Goal: Task Accomplishment & Management: Use online tool/utility

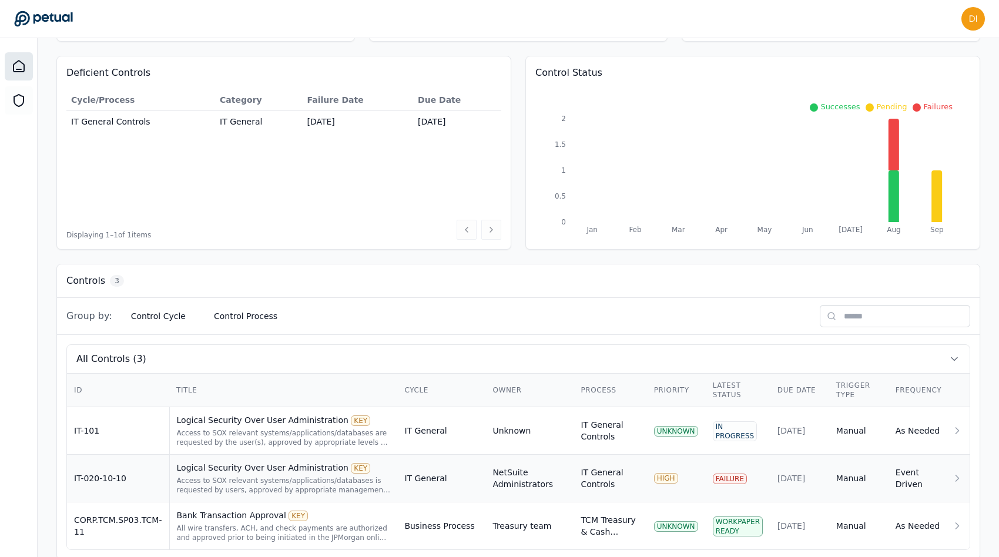
scroll to position [128, 0]
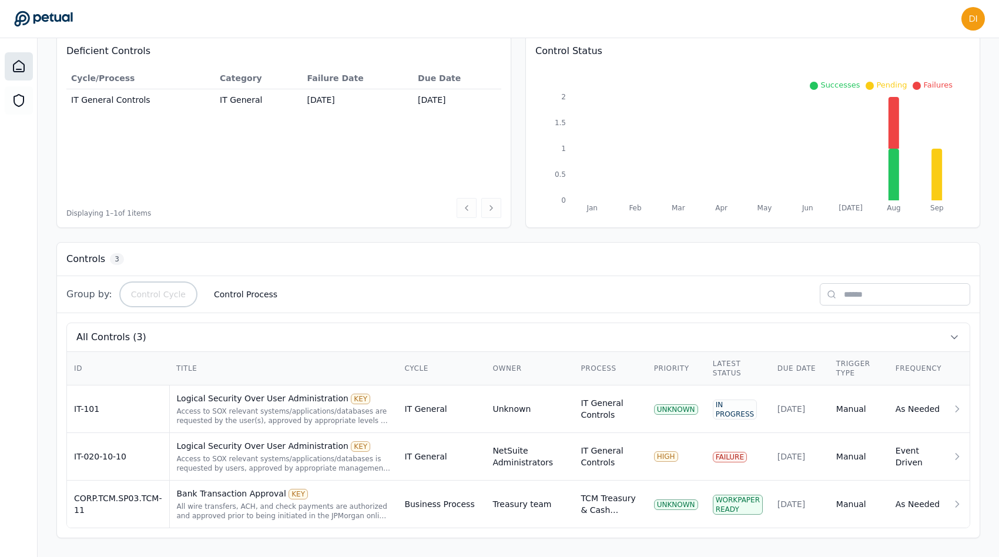
click at [140, 291] on button "Control Cycle" at bounding box center [158, 294] width 73 height 21
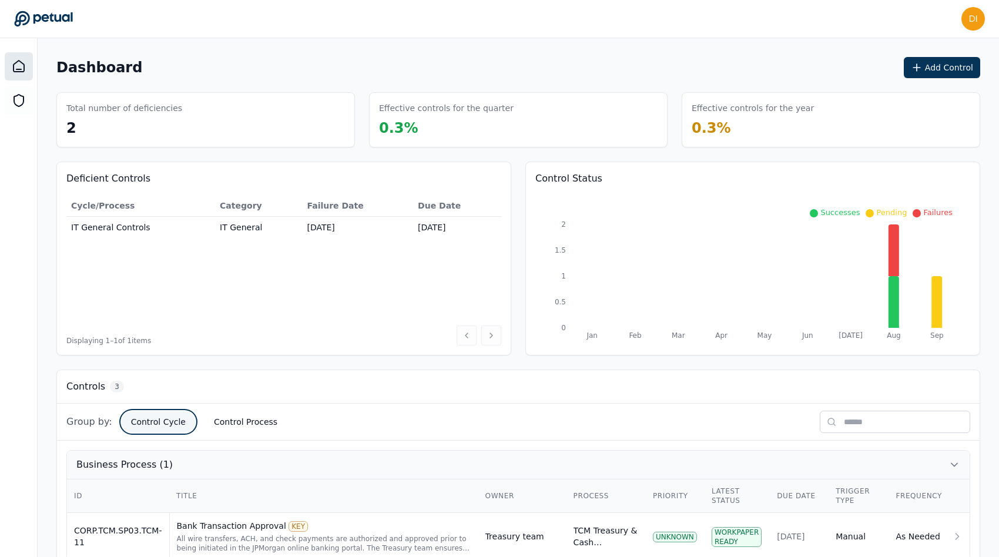
scroll to position [200, 0]
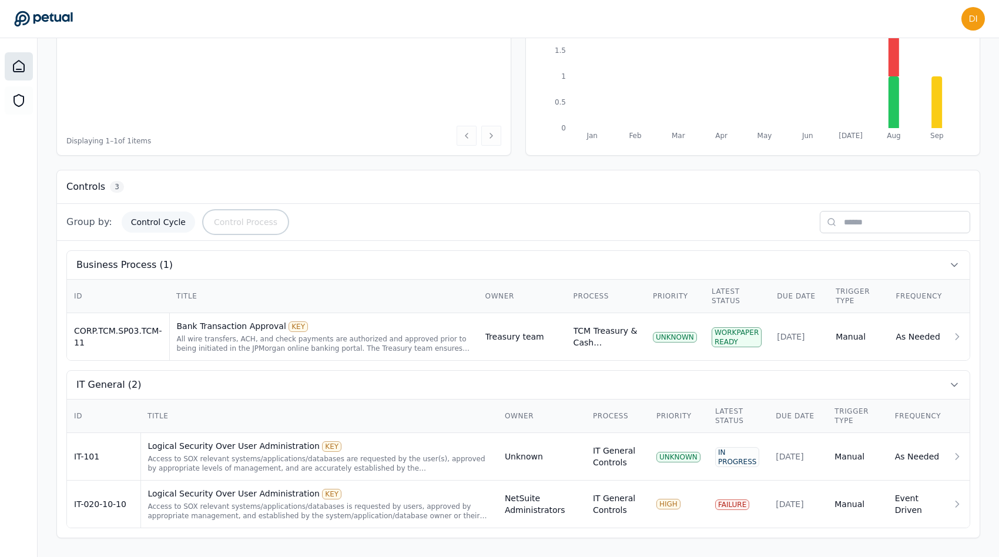
click at [259, 220] on button "Control Process" at bounding box center [246, 222] width 82 height 21
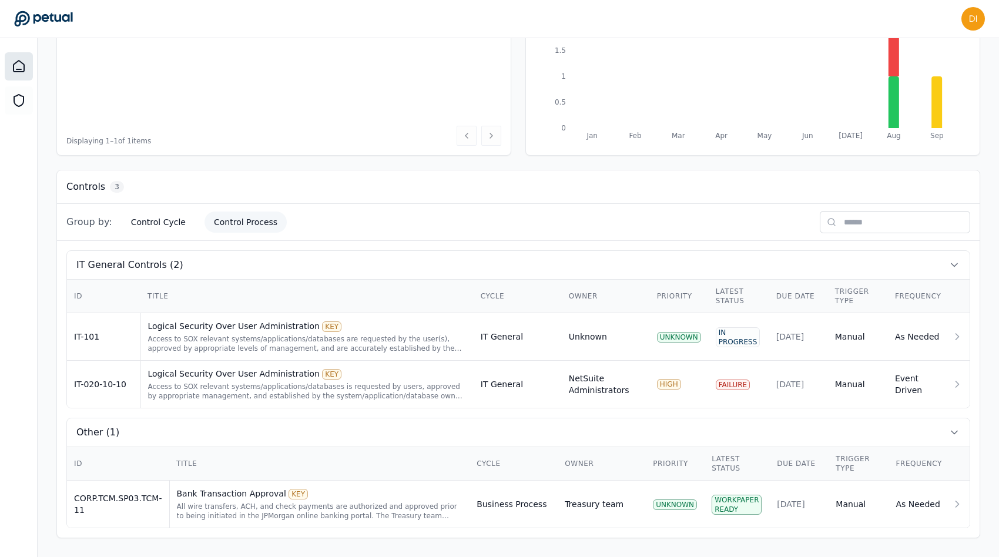
click at [96, 234] on div "Group by: Control Cycle Control Process" at bounding box center [518, 222] width 923 height 37
click at [97, 225] on span "Group by:" at bounding box center [89, 222] width 46 height 14
click at [147, 223] on button "Control Cycle" at bounding box center [158, 222] width 73 height 21
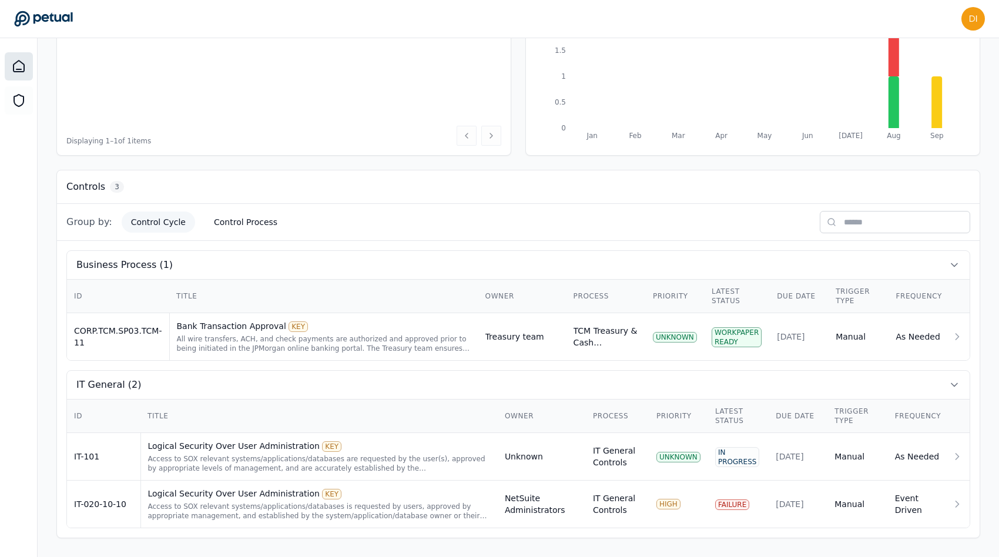
click at [81, 225] on span "Group by:" at bounding box center [89, 222] width 46 height 14
click at [242, 211] on div "Group by: Control Cycle Control Process" at bounding box center [518, 222] width 923 height 37
click at [242, 227] on button "Control Process" at bounding box center [246, 222] width 82 height 21
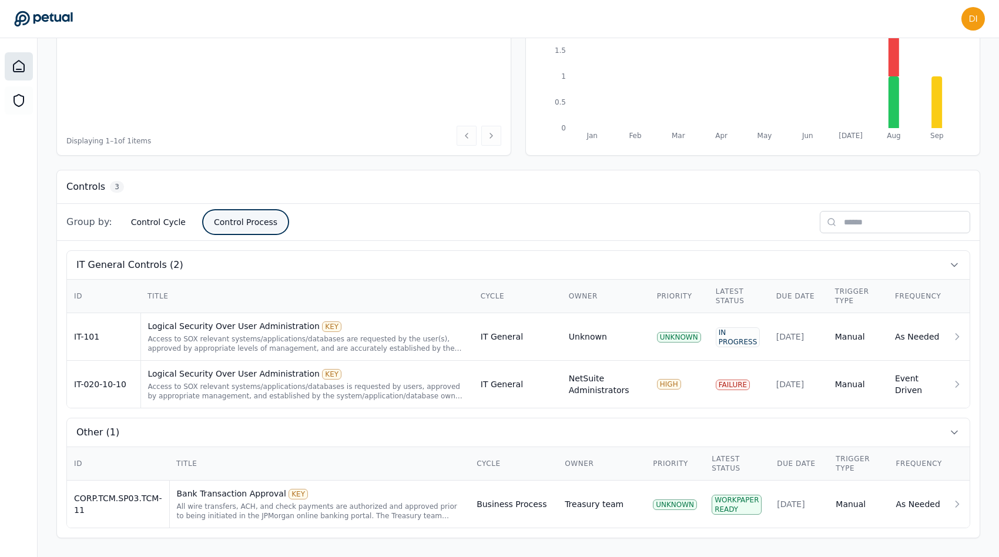
scroll to position [0, 0]
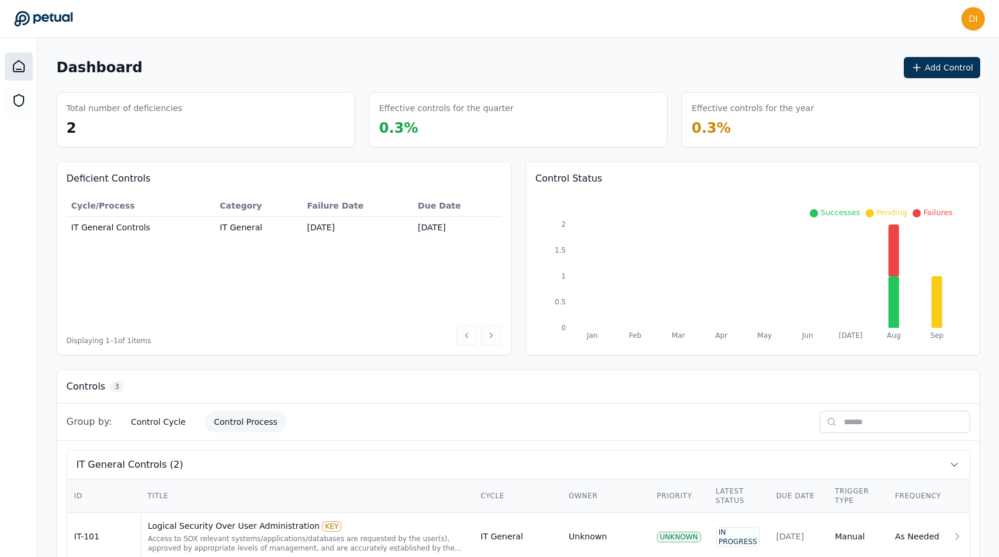
click at [722, 133] on span "0.3 %" at bounding box center [711, 128] width 39 height 16
click at [957, 61] on button "Add Control" at bounding box center [942, 67] width 76 height 21
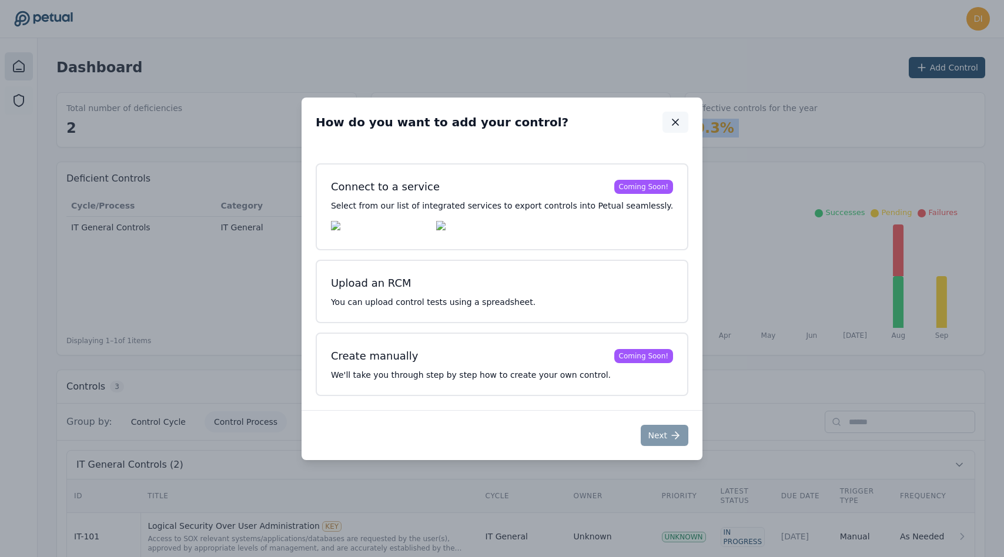
click at [663, 118] on button "button" at bounding box center [676, 122] width 26 height 21
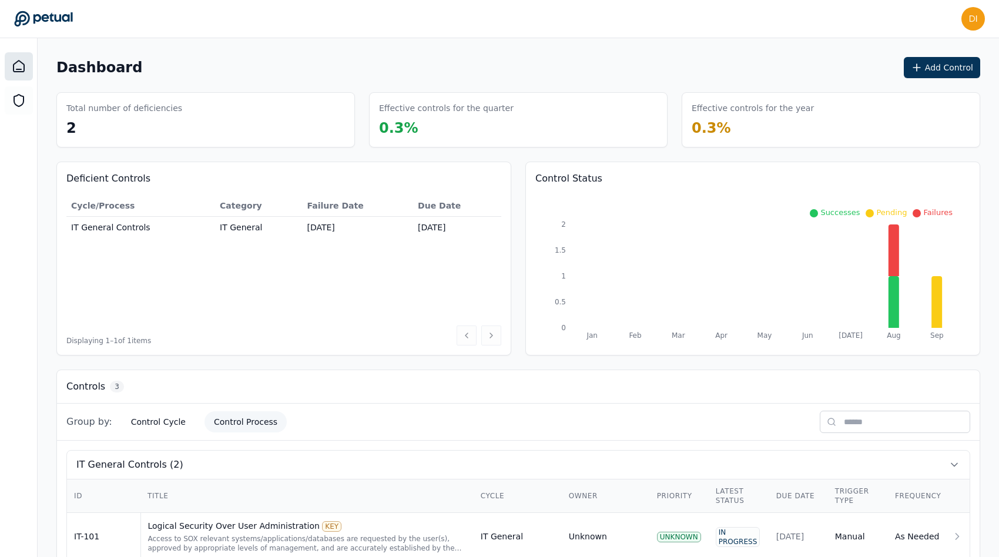
click at [562, 38] on main "Dashboard Add Control Total number of deficiencies 2 Effective controls for the…" at bounding box center [519, 397] width 962 height 719
click at [968, 26] on img at bounding box center [974, 19] width 24 height 24
click at [695, 104] on h3 "Effective controls for the year" at bounding box center [753, 108] width 122 height 12
click at [938, 60] on button "Add Control" at bounding box center [942, 67] width 76 height 21
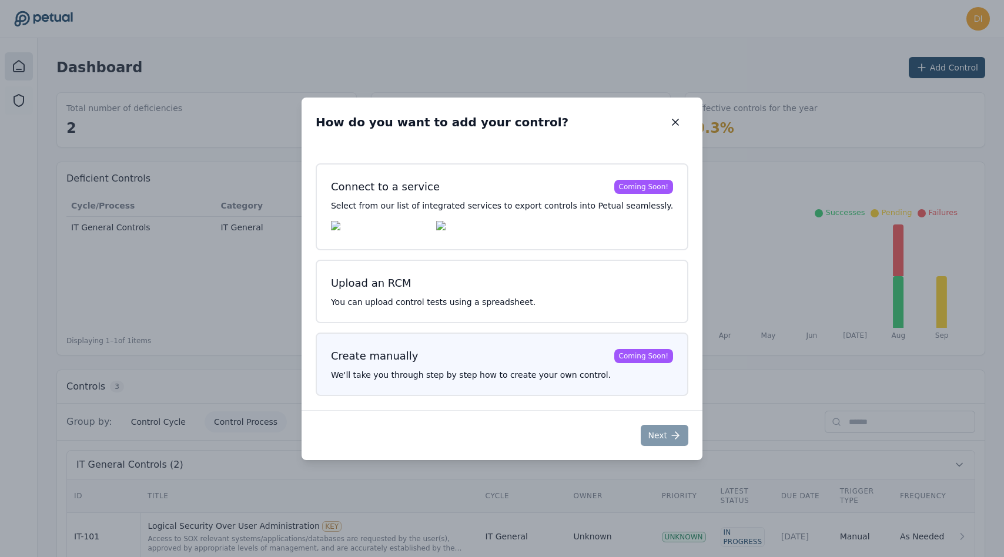
click at [399, 380] on p "We'll take you through step by step how to create your own control." at bounding box center [502, 375] width 342 height 12
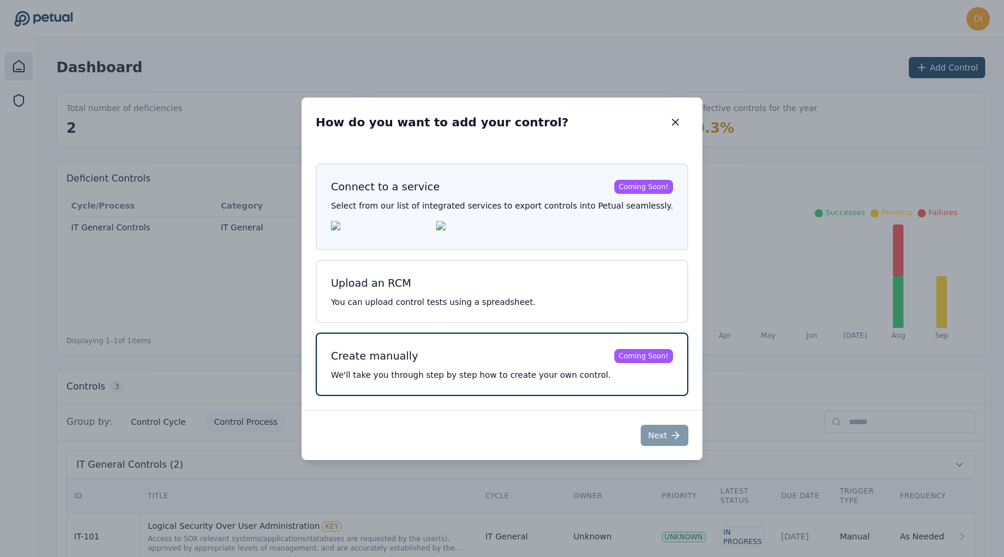
click at [462, 212] on div "Connect to a service Coming Soon! Select from our list of integrated services t…" at bounding box center [502, 206] width 373 height 87
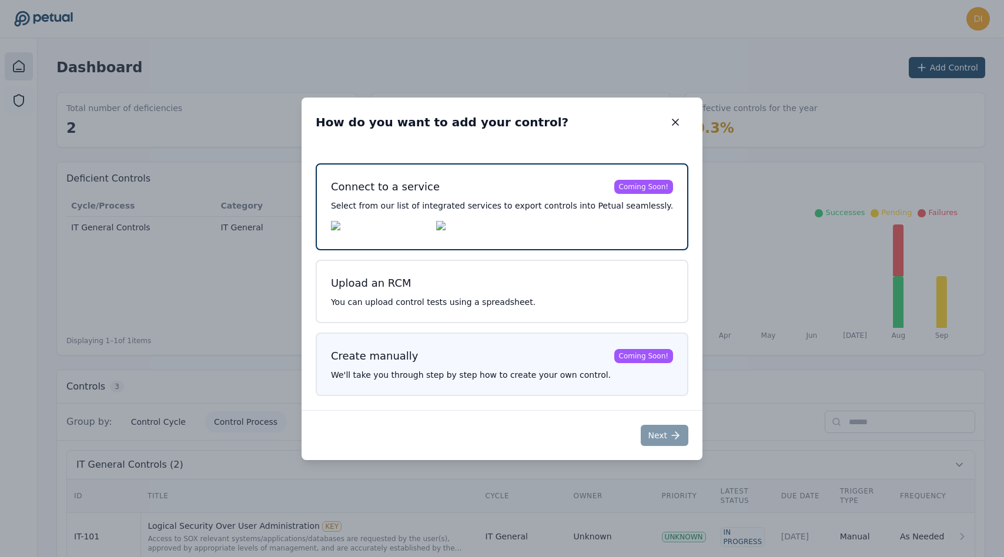
click at [441, 369] on div "Create manually Coming Soon! We'll take you through step by step how to create …" at bounding box center [502, 364] width 373 height 63
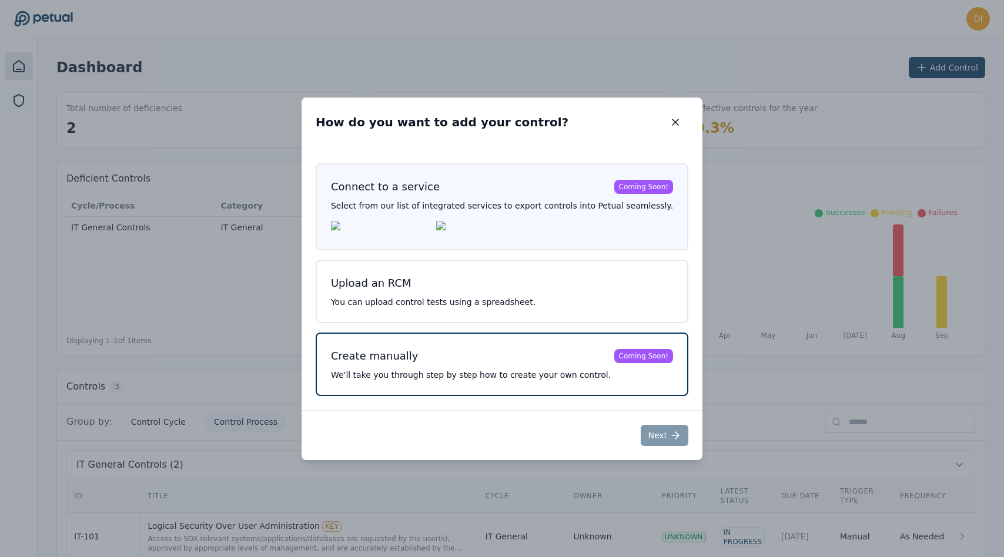
click at [548, 226] on div at bounding box center [502, 228] width 342 height 14
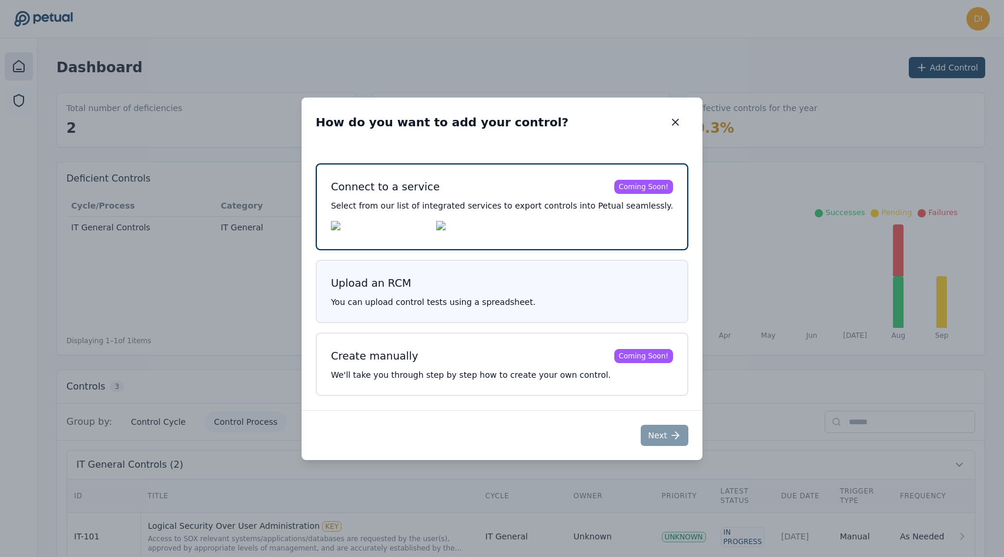
click at [587, 273] on div "Upload an RCM You can upload control tests using a spreadsheet." at bounding box center [502, 291] width 373 height 63
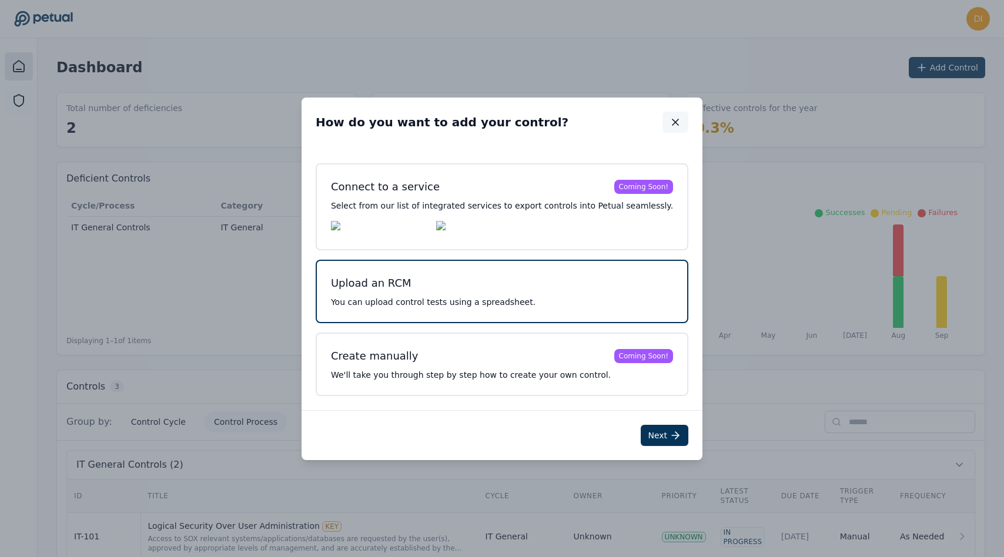
click at [663, 126] on button "button" at bounding box center [676, 122] width 26 height 21
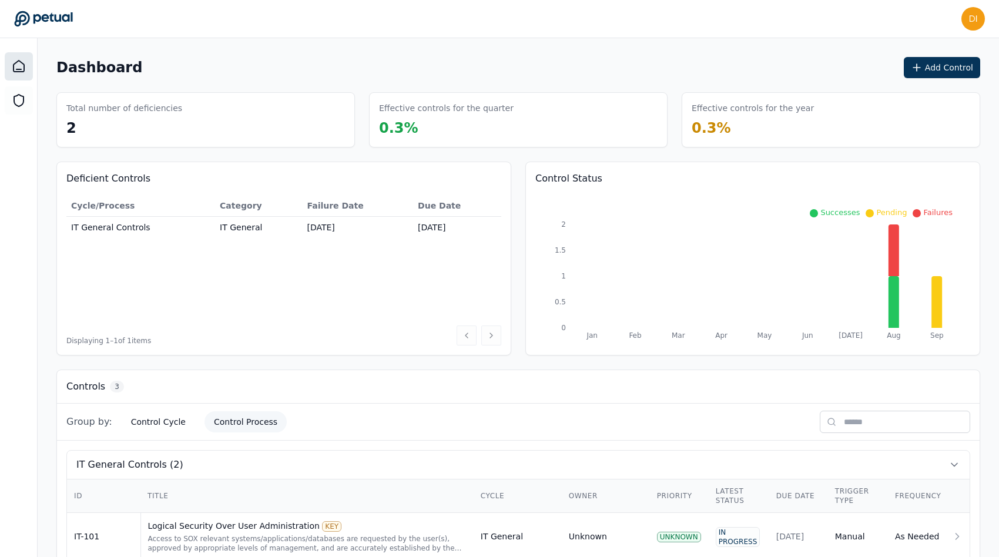
click at [51, 14] on icon at bounding box center [43, 19] width 59 height 16
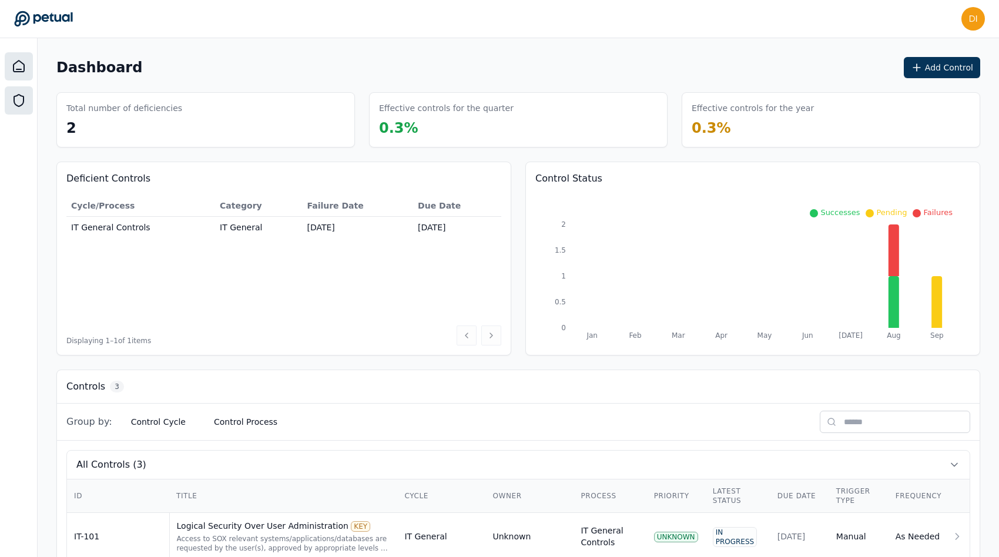
click at [19, 106] on icon at bounding box center [18, 101] width 9 height 12
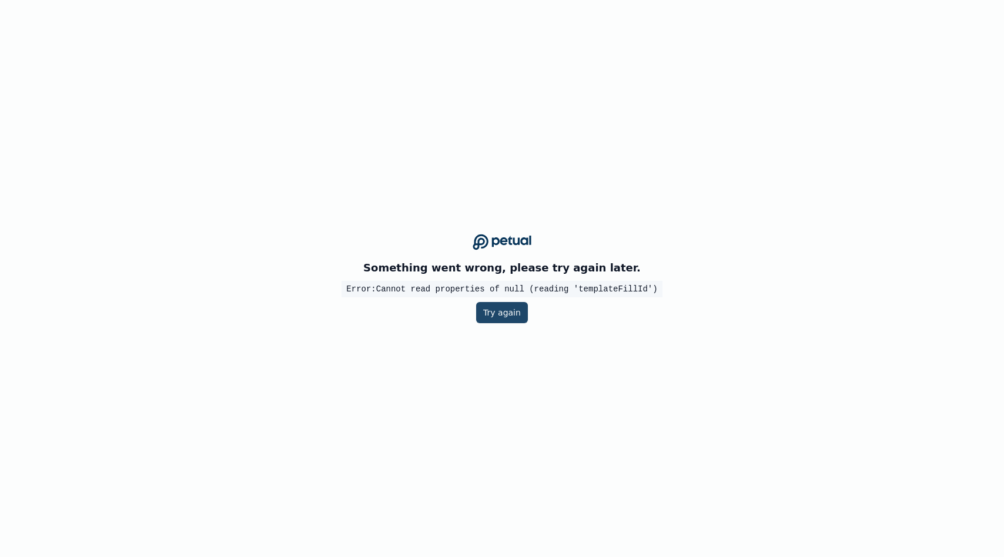
click at [503, 318] on button "Try again" at bounding box center [502, 312] width 52 height 21
click at [506, 316] on button "Try again" at bounding box center [502, 312] width 52 height 21
click at [515, 310] on button "Try again" at bounding box center [502, 312] width 52 height 21
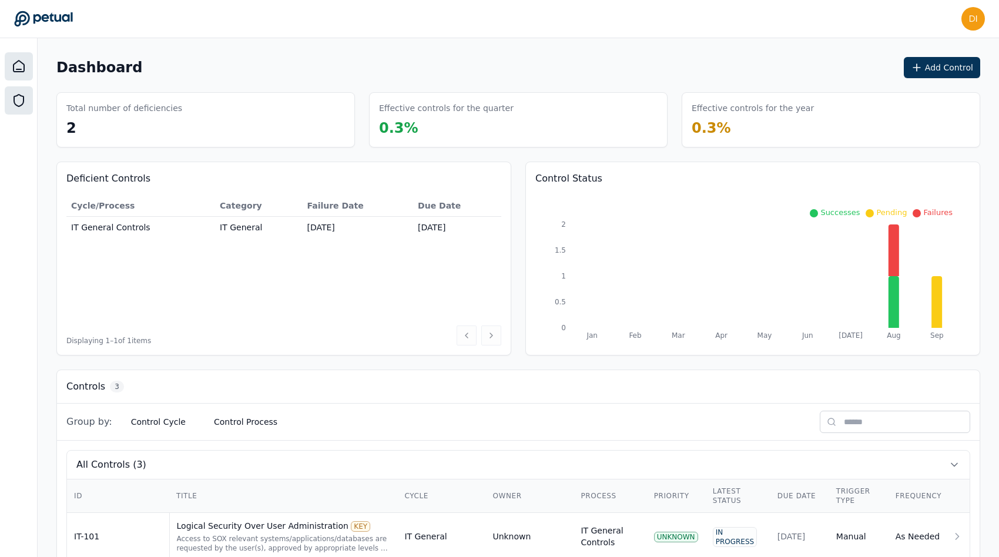
click at [25, 104] on div at bounding box center [19, 100] width 28 height 28
